Goal: Task Accomplishment & Management: Use online tool/utility

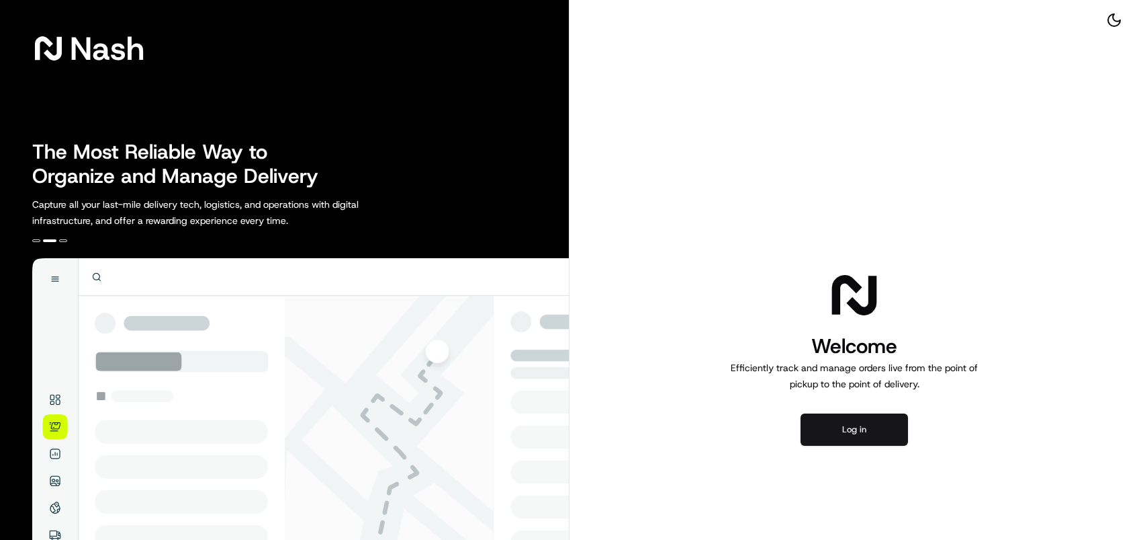
click at [879, 431] on button "Log in" at bounding box center [854, 429] width 107 height 32
